Goal: Task Accomplishment & Management: Use online tool/utility

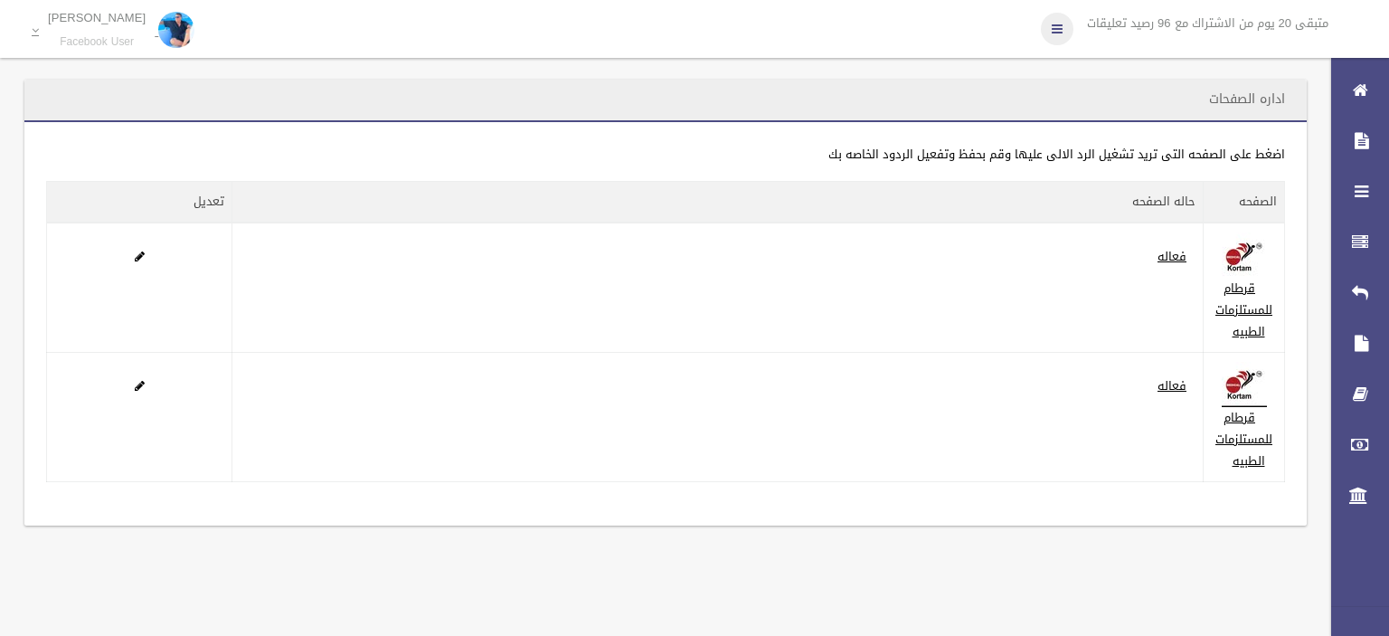
click at [1060, 37] on link at bounding box center [1057, 29] width 33 height 33
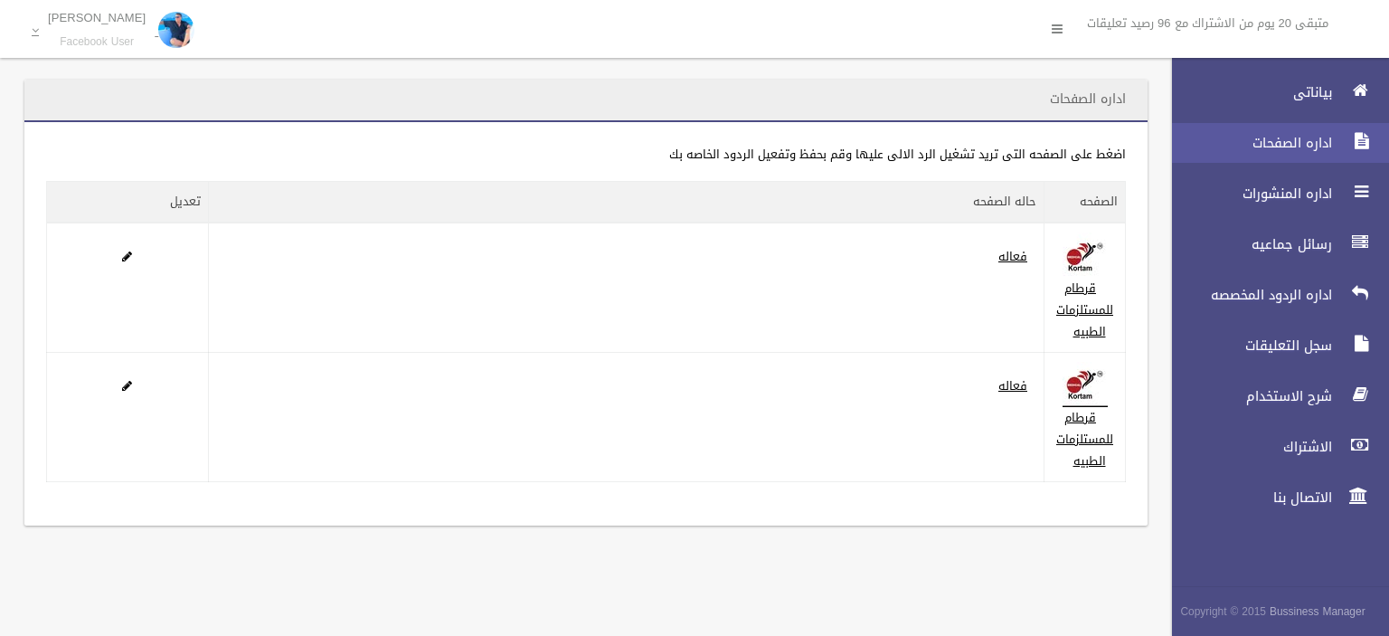
click at [1273, 139] on span "اداره الصفحات" at bounding box center [1247, 143] width 181 height 18
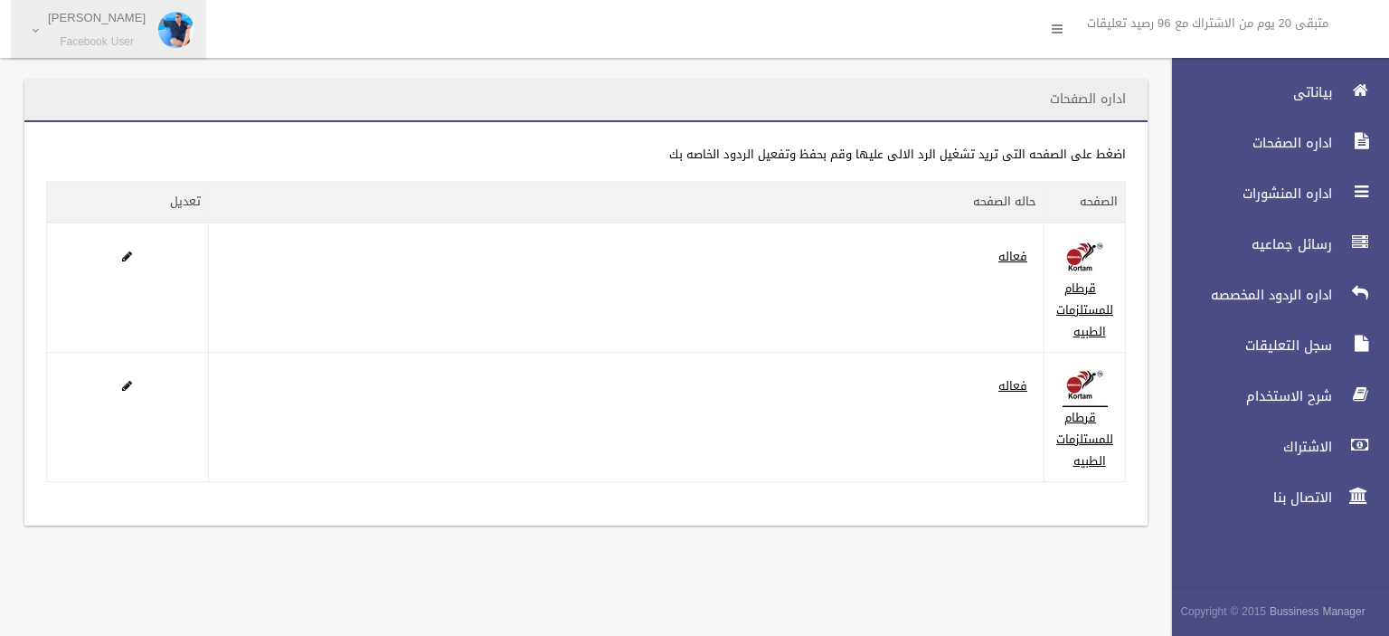
click at [127, 30] on span "[PERSON_NAME] Facebook User" at bounding box center [97, 30] width 116 height 38
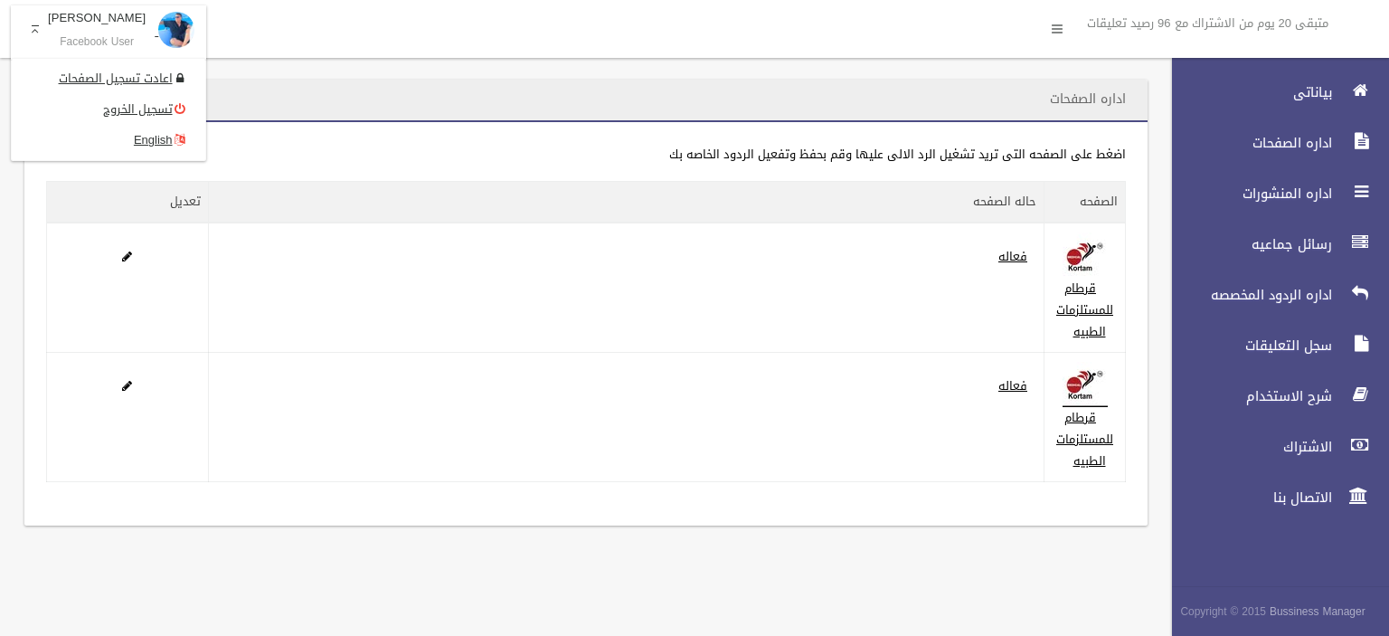
click at [710, 96] on div "اداره الصفحات" at bounding box center [585, 101] width 1123 height 42
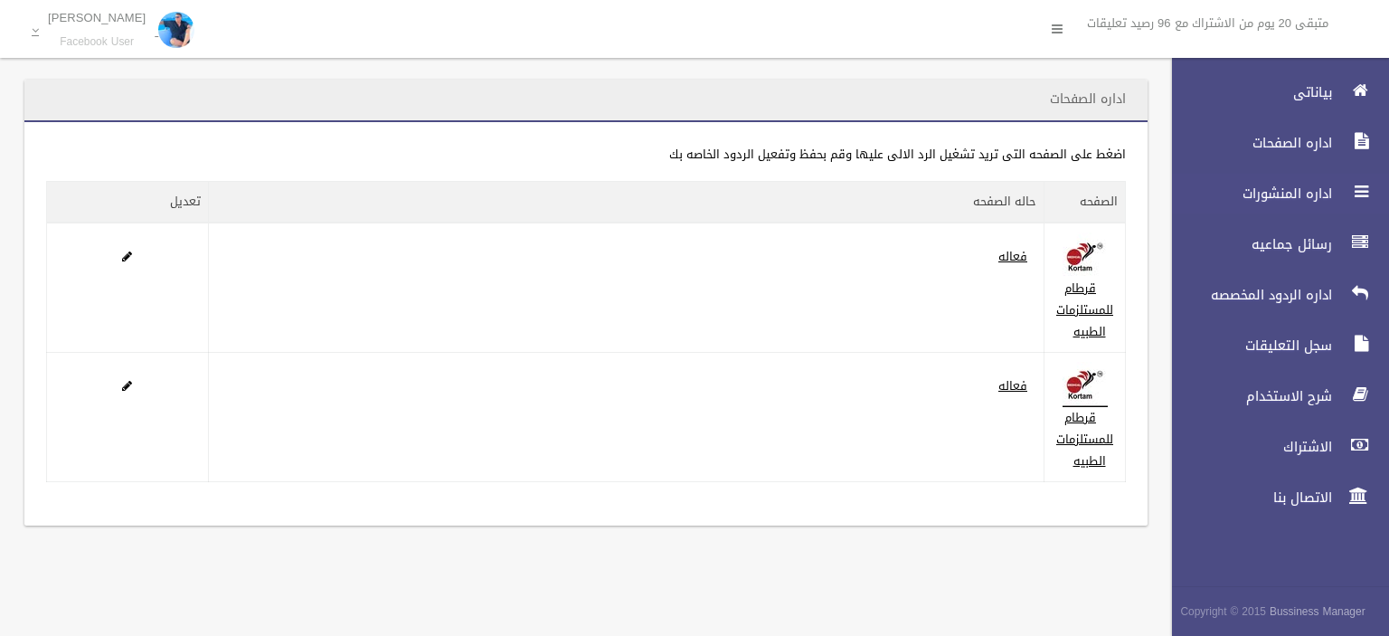
click at [1316, 196] on span "اداره المنشورات" at bounding box center [1247, 193] width 181 height 18
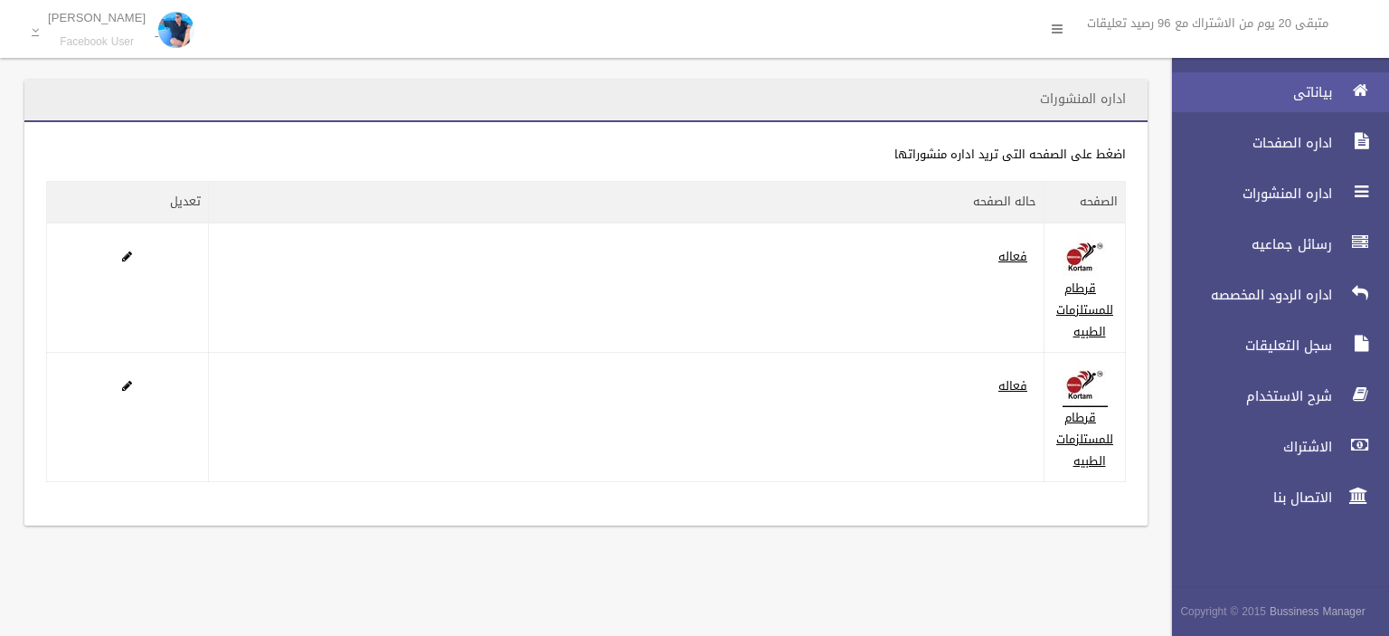
click at [1317, 99] on span "بياناتى" at bounding box center [1247, 92] width 181 height 18
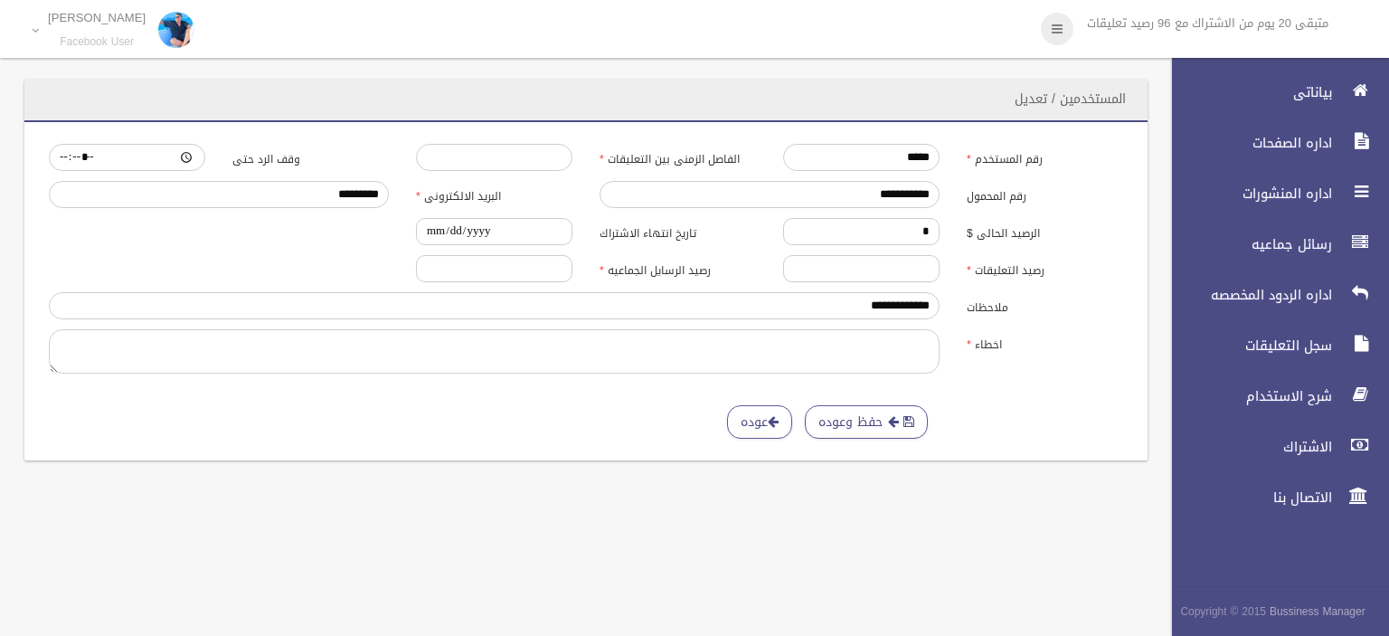
click at [1062, 38] on link at bounding box center [1057, 29] width 33 height 33
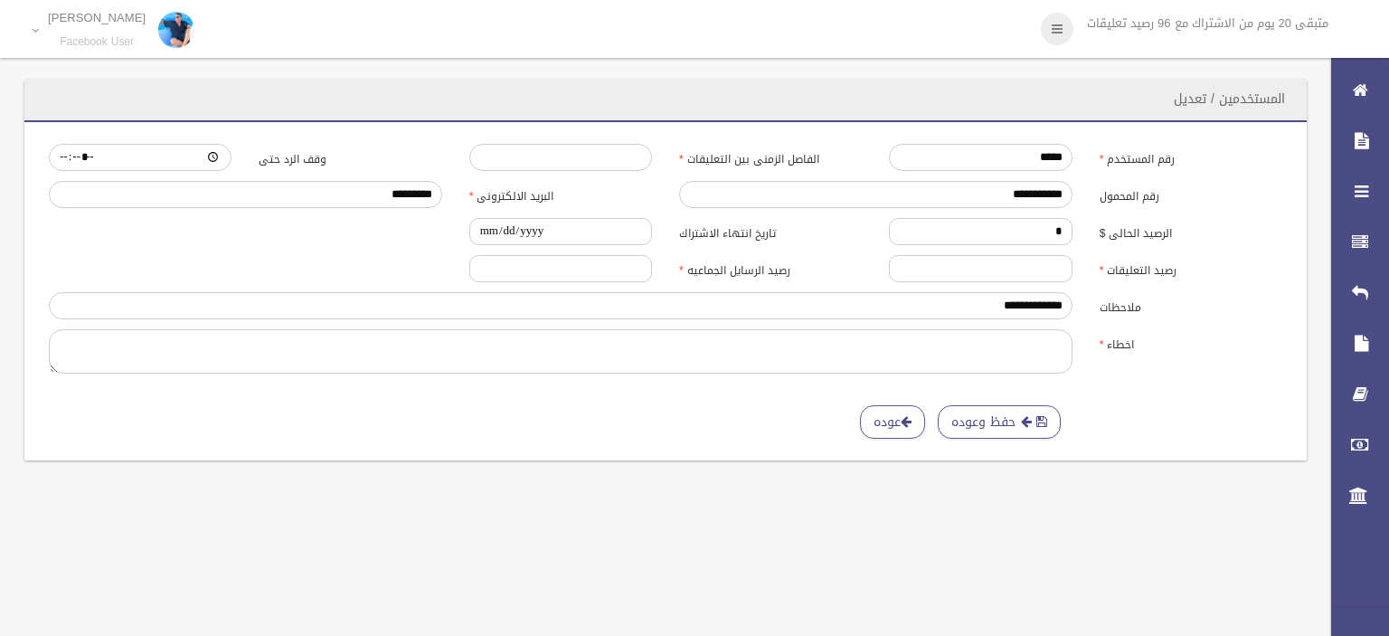
click at [1062, 38] on link at bounding box center [1057, 29] width 33 height 33
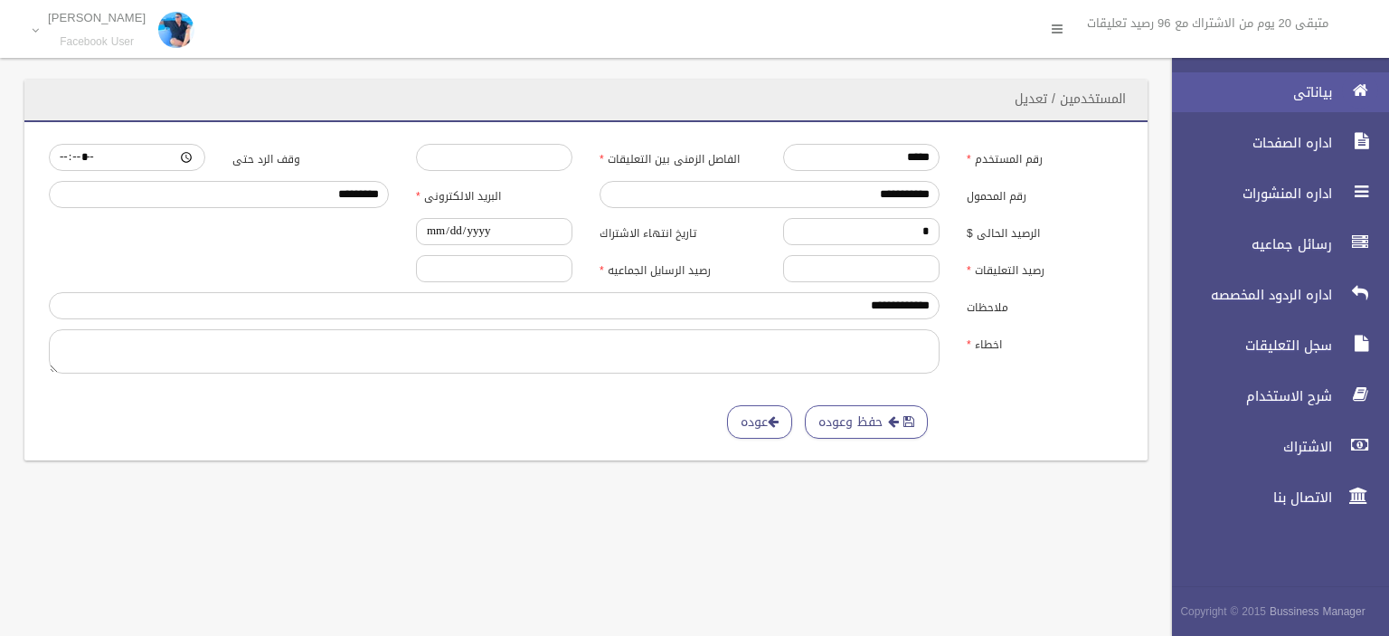
click at [1360, 101] on icon at bounding box center [1360, 90] width 16 height 36
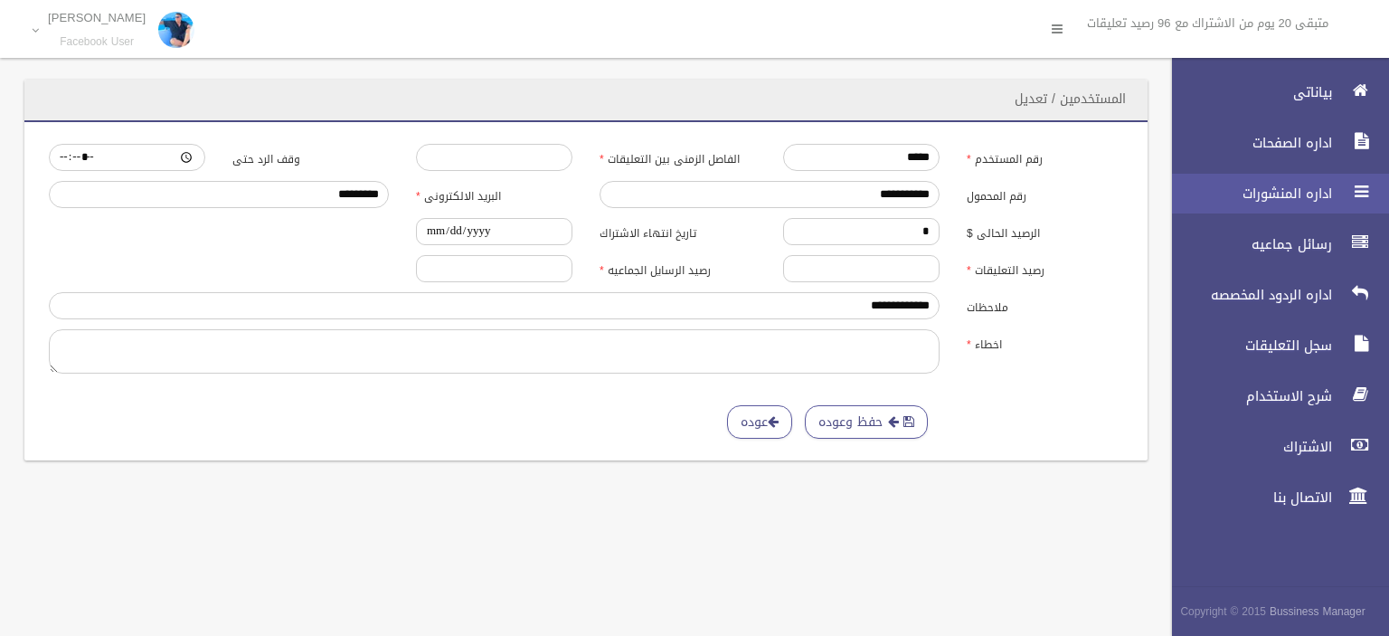
click at [1332, 203] on link "اداره المنشورات" at bounding box center [1273, 194] width 232 height 40
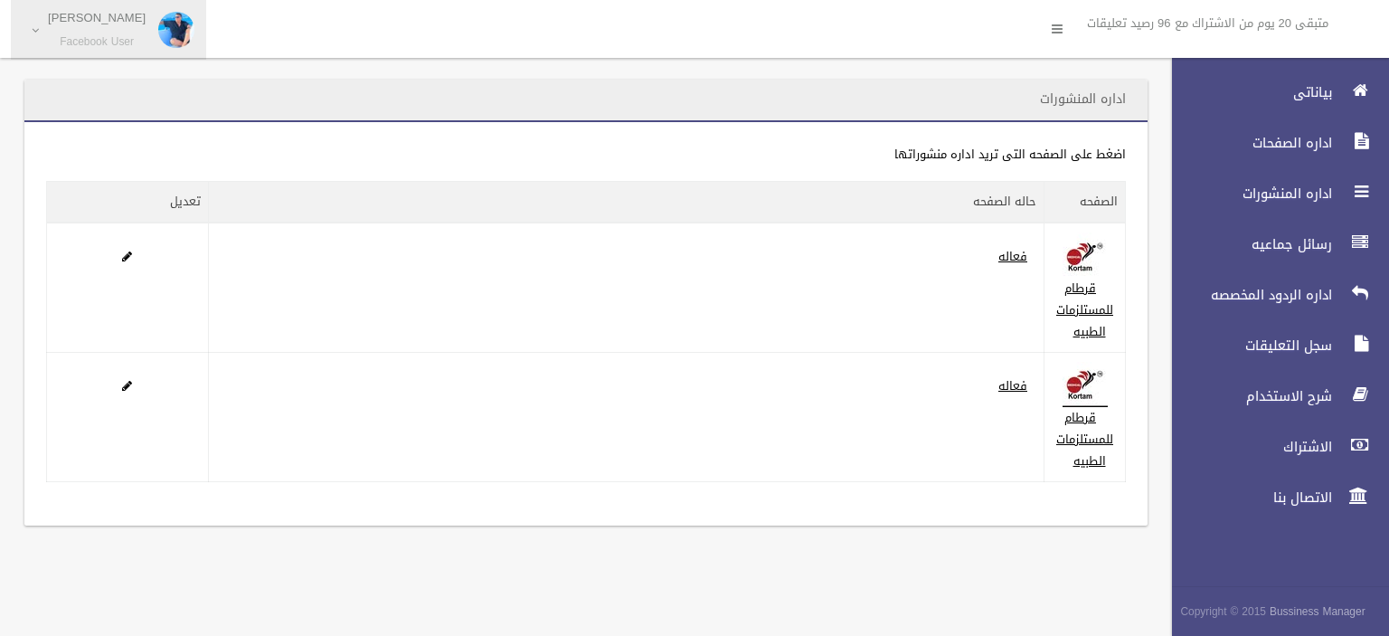
click at [36, 39] on link "[PERSON_NAME] Facebook User" at bounding box center [108, 30] width 195 height 60
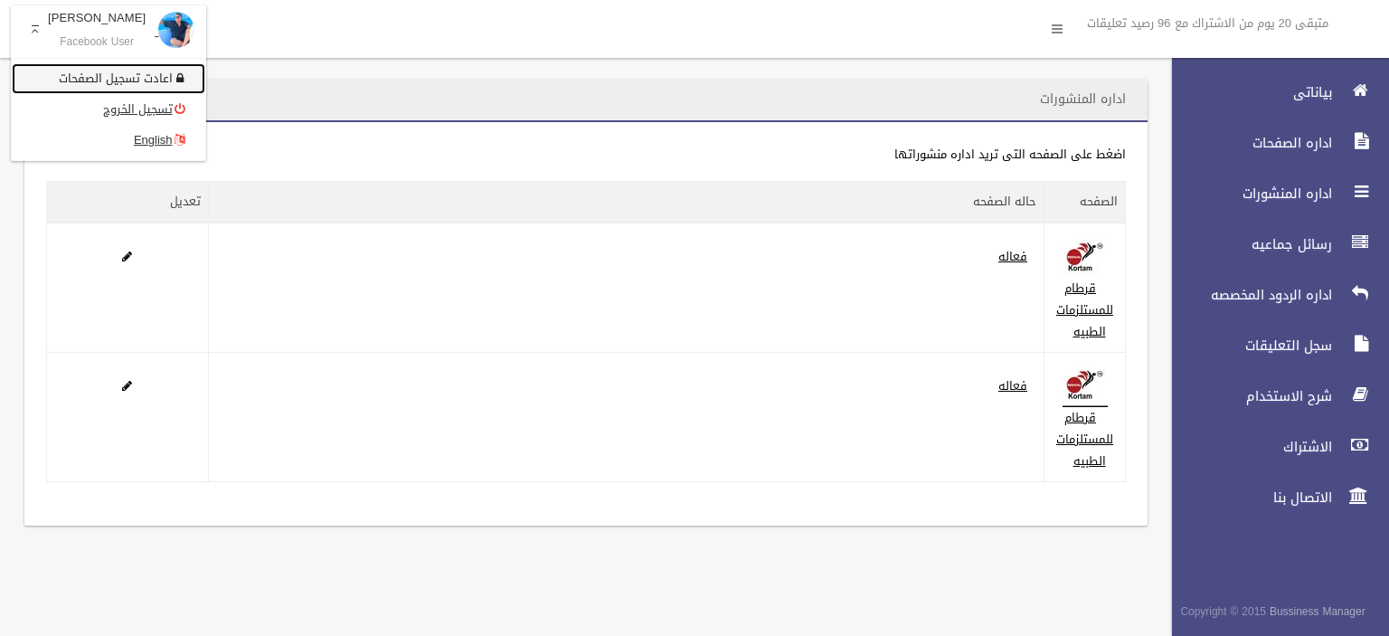
click at [136, 84] on link "اعادت تسجيل الصفحات" at bounding box center [109, 78] width 194 height 31
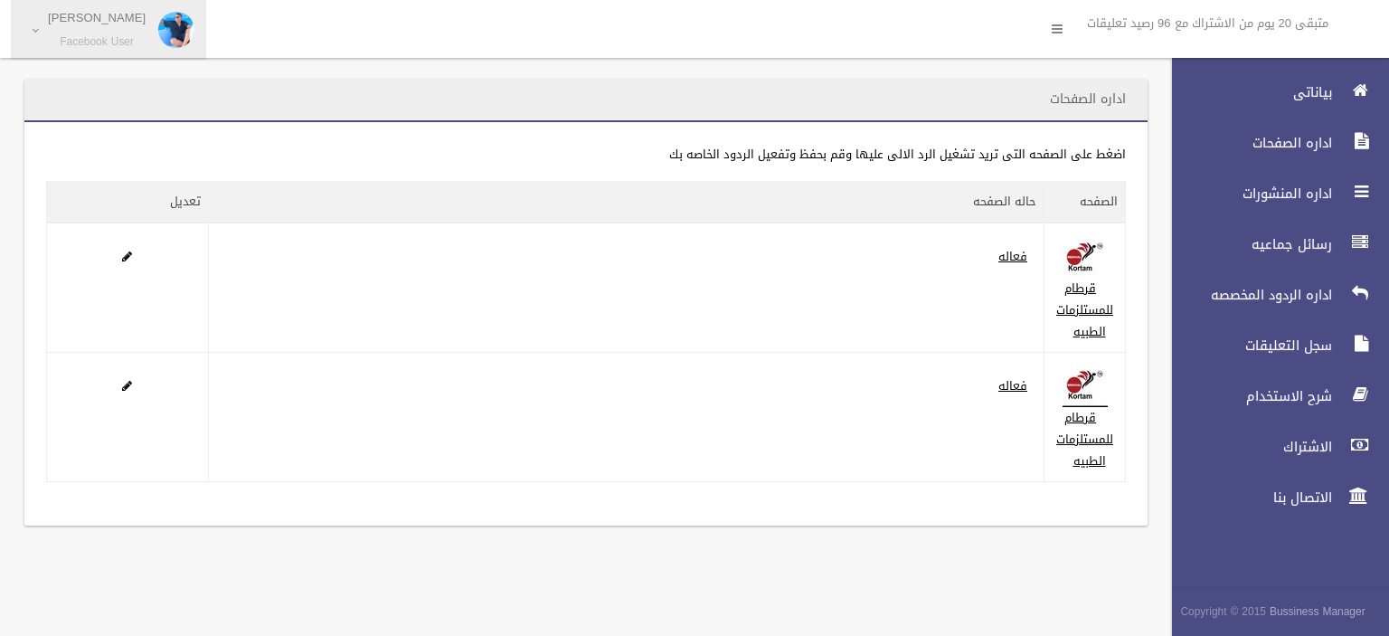
click at [117, 37] on small "Facebook User" at bounding box center [97, 42] width 98 height 14
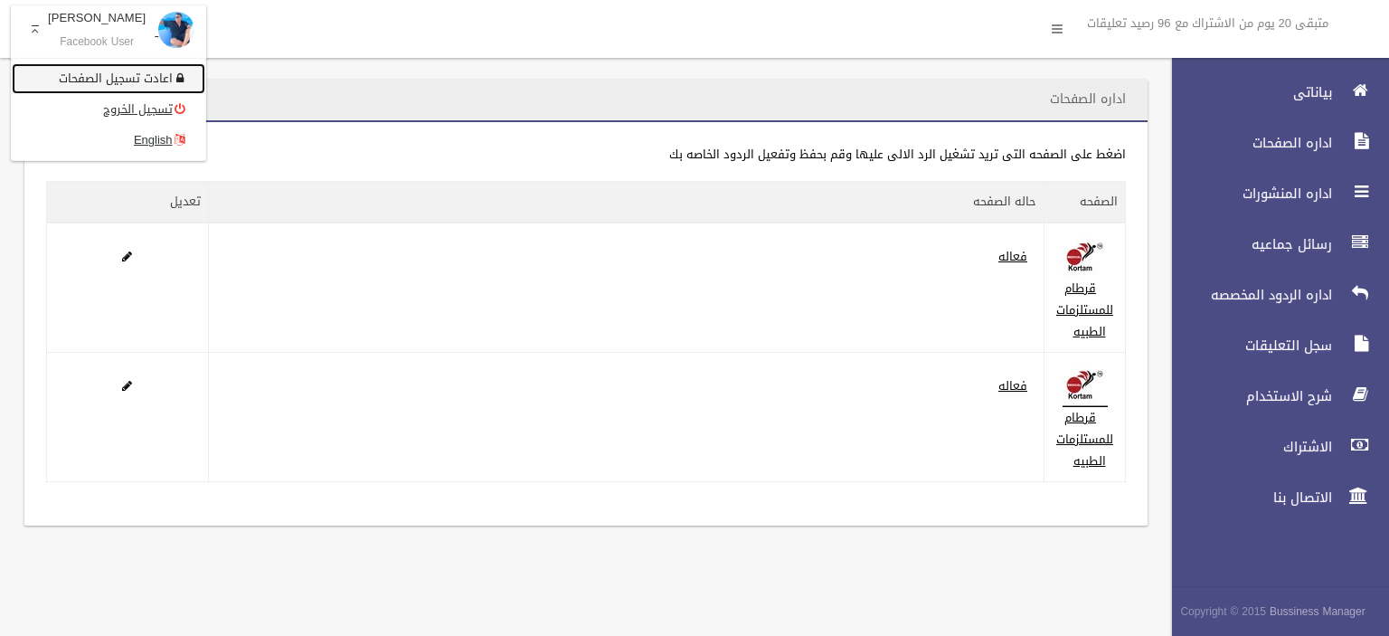
click at [145, 77] on link "اعادت تسجيل الصفحات" at bounding box center [109, 78] width 194 height 31
